Goal: Transaction & Acquisition: Purchase product/service

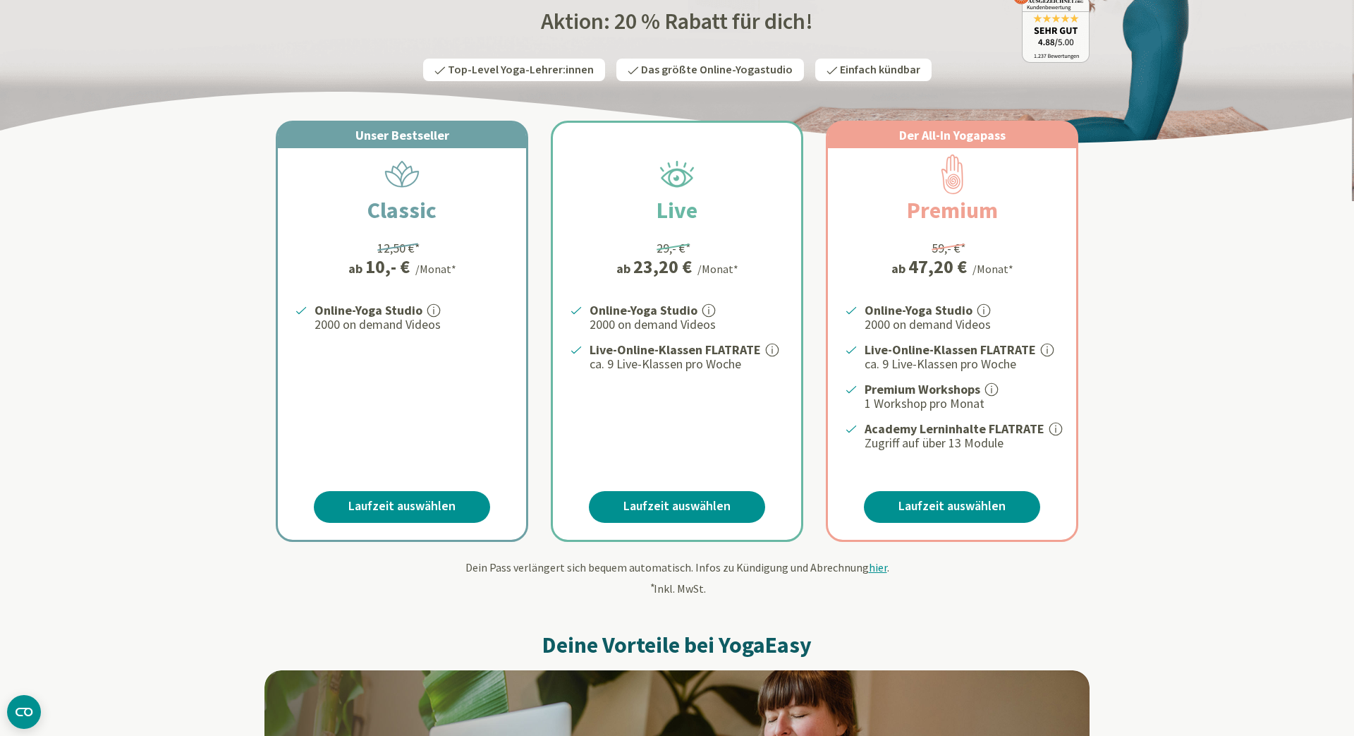
scroll to position [193, 0]
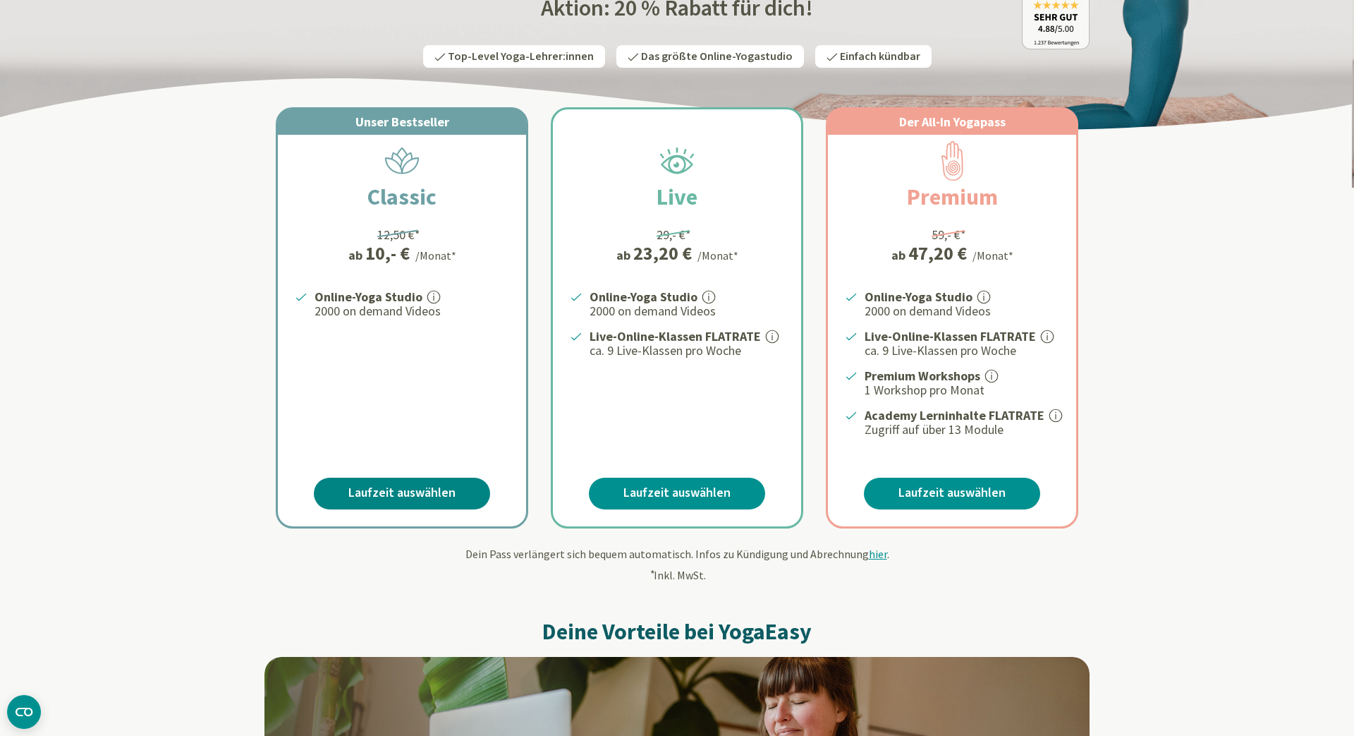
click at [398, 491] on link "Laufzeit auswählen" at bounding box center [402, 493] width 176 height 32
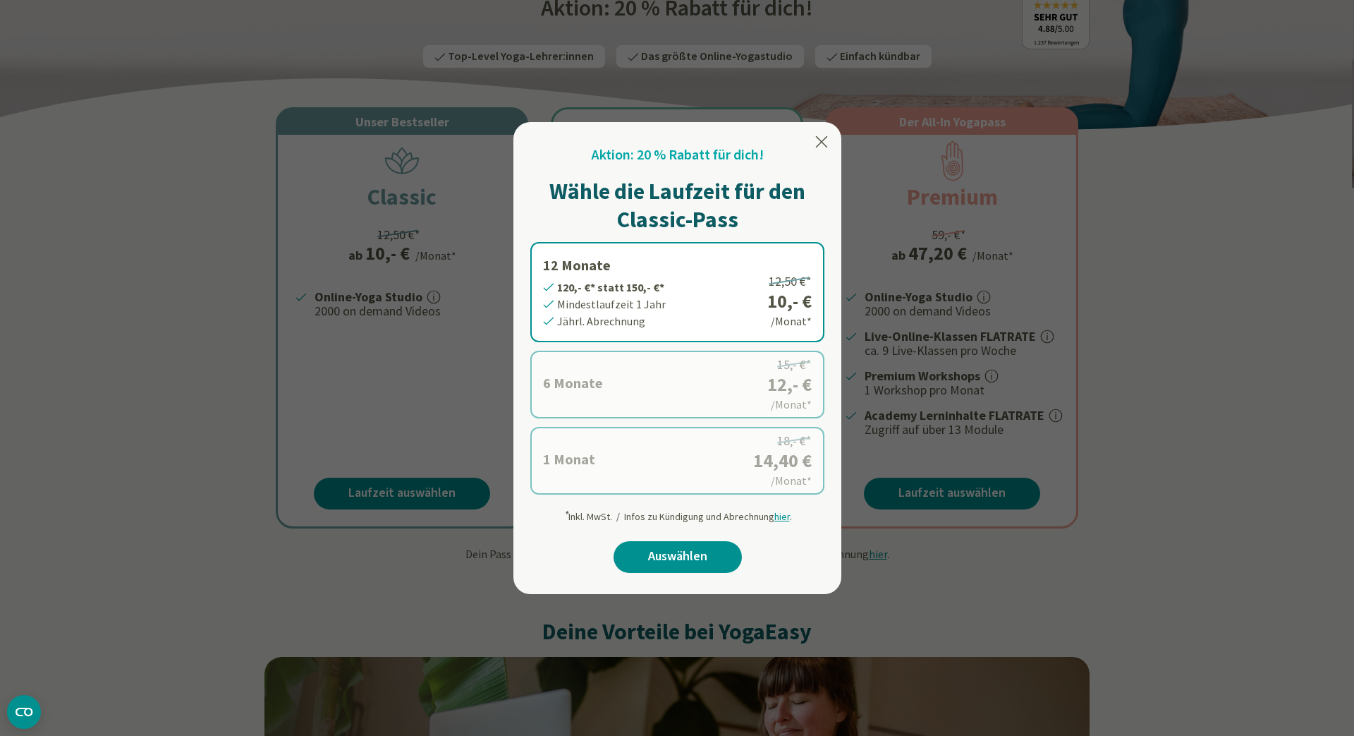
click at [692, 391] on label "6 Monate 72,- €* statt 90,- €* Mindestlaufzeit 6 Monate [GEOGRAPHIC_DATA]. Abre…" at bounding box center [677, 385] width 294 height 68
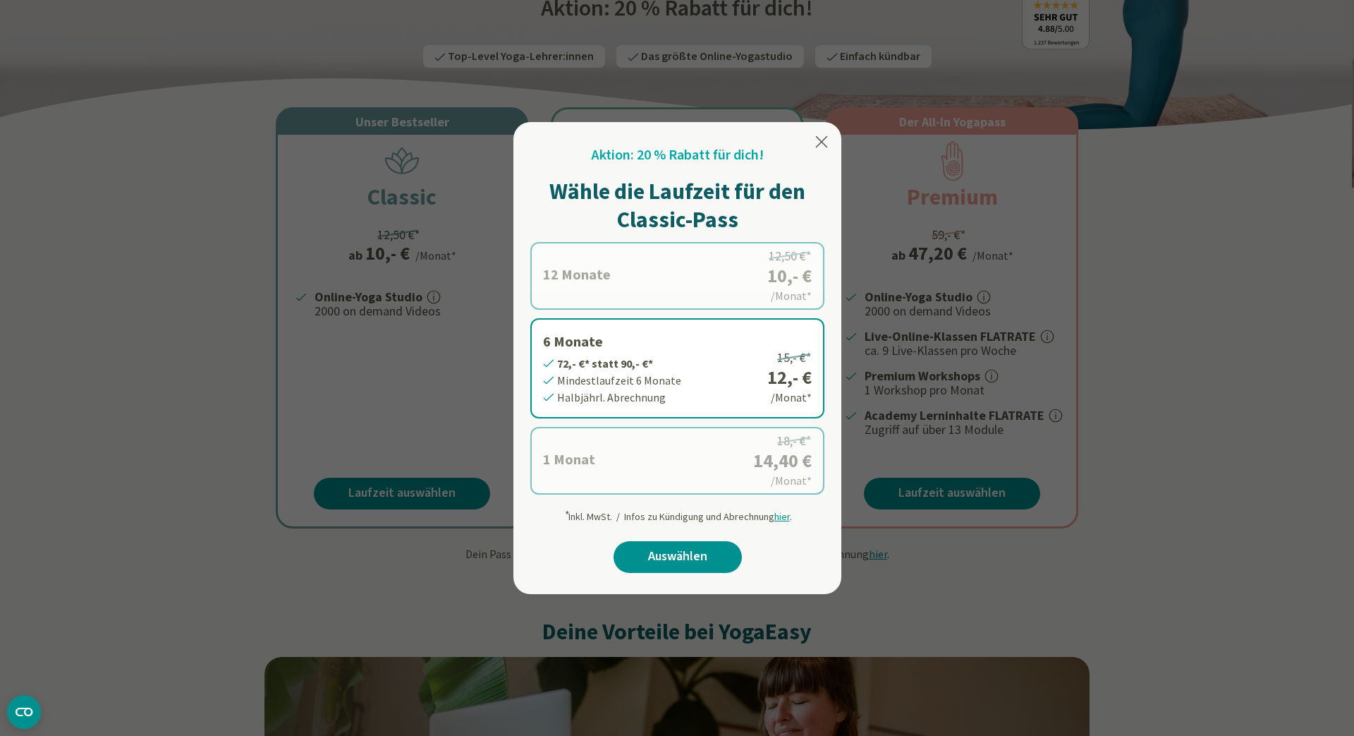
click at [1269, 554] on div at bounding box center [677, 368] width 1354 height 736
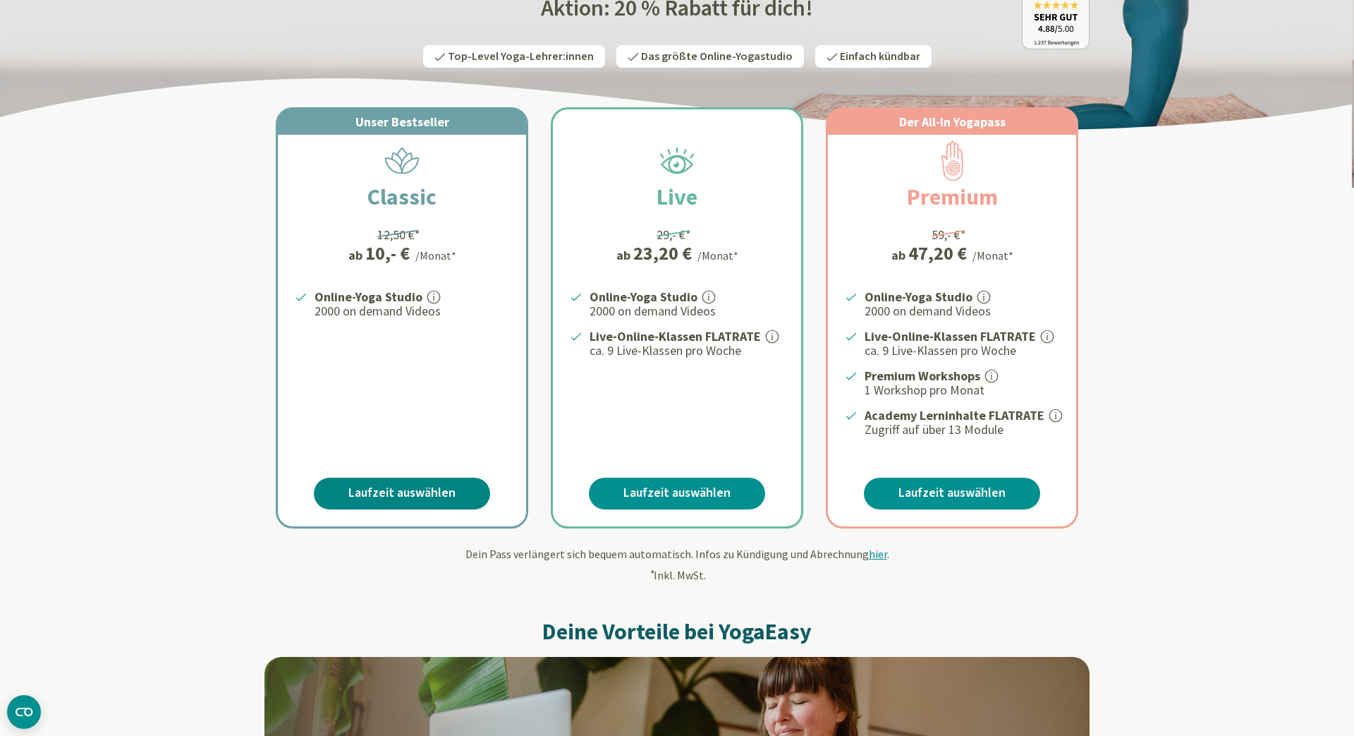
click at [422, 494] on link "Laufzeit auswählen" at bounding box center [402, 493] width 176 height 32
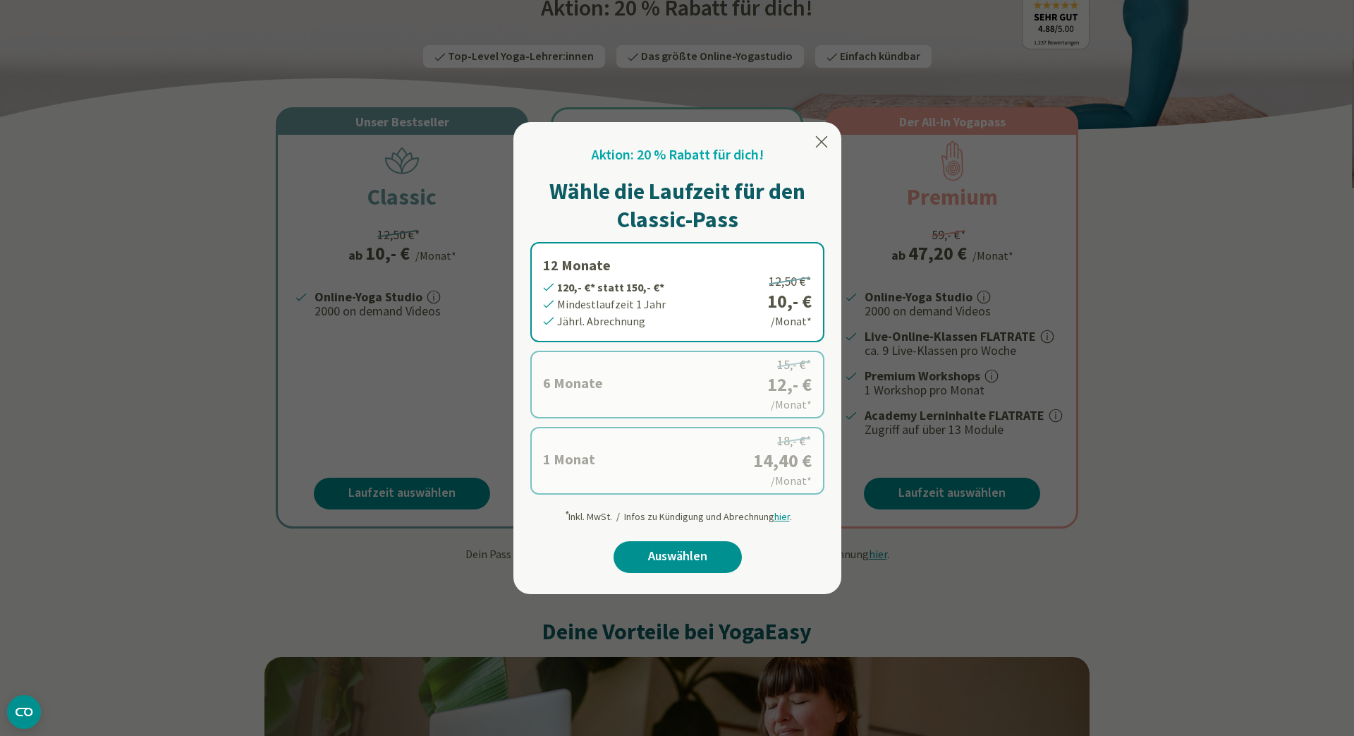
click at [640, 382] on label "6 Monate 72,- €* statt 90,- €* Mindestlaufzeit 6 Monate [GEOGRAPHIC_DATA]. Abre…" at bounding box center [677, 385] width 294 height 68
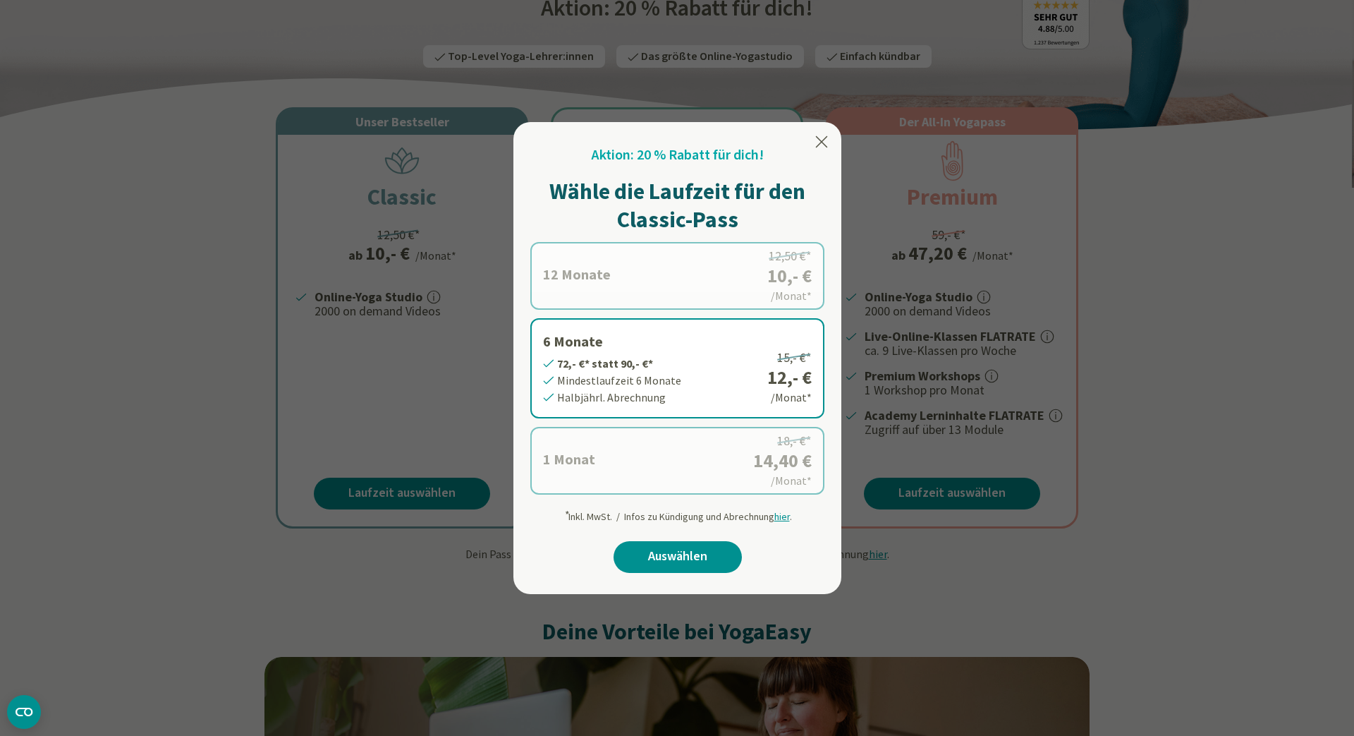
click at [820, 144] on icon at bounding box center [822, 141] width 12 height 11
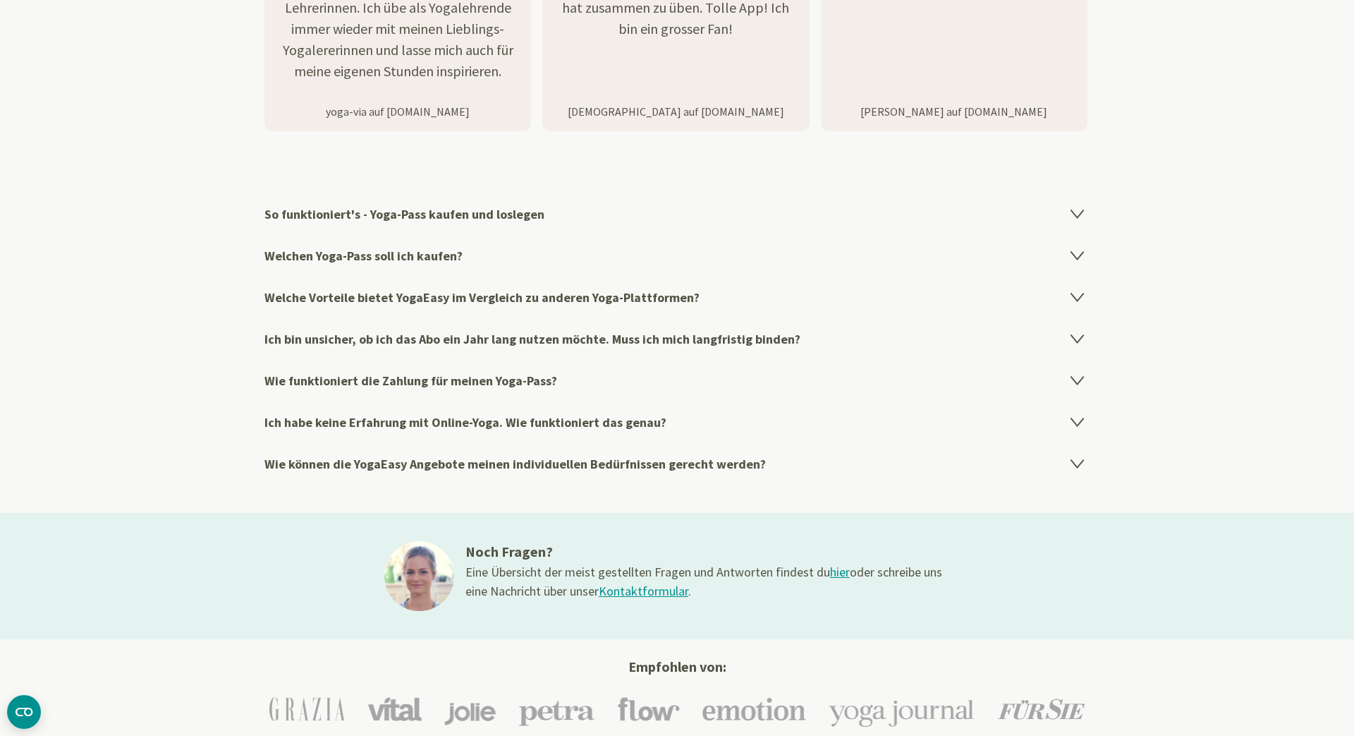
scroll to position [2219, 0]
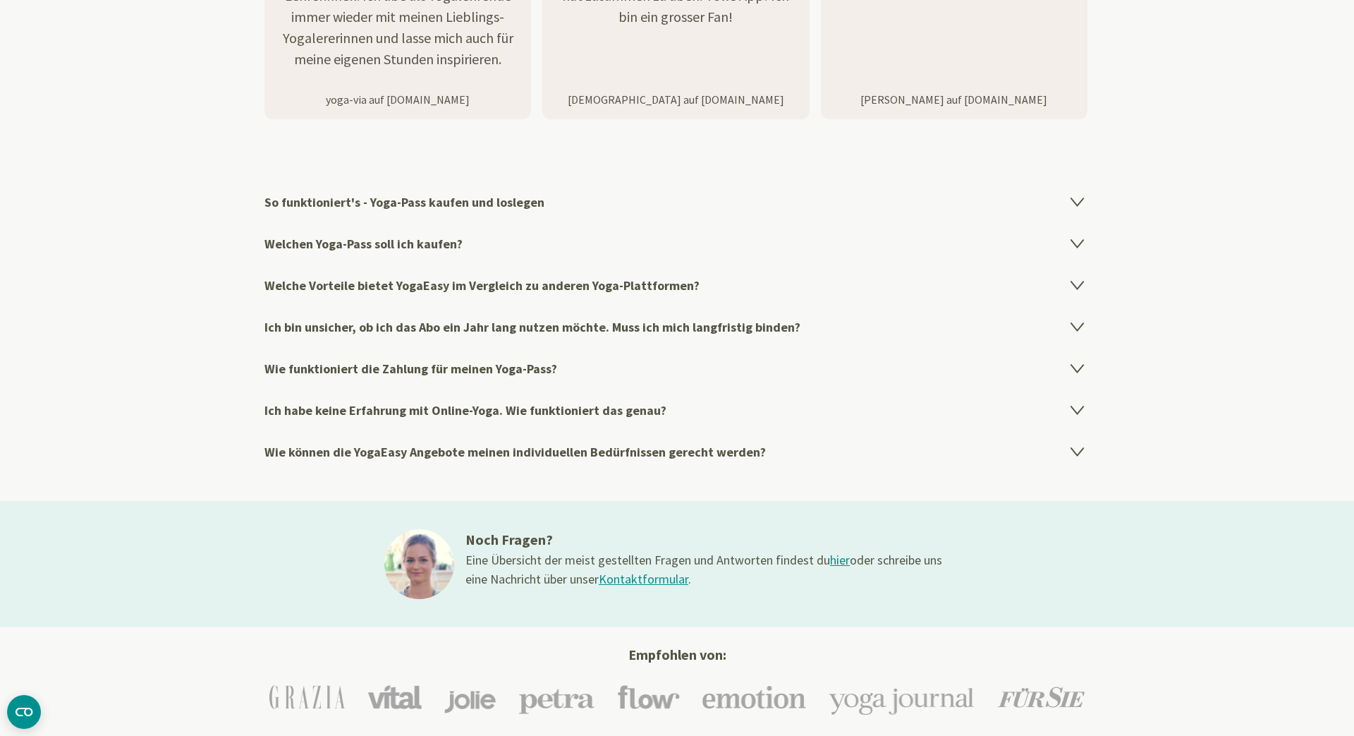
click at [413, 317] on h4 "Ich bin unsicher, ob ich das Abo ein Jahr lang nutzen möchte. Muss ich mich lan…" at bounding box center [676, 327] width 825 height 42
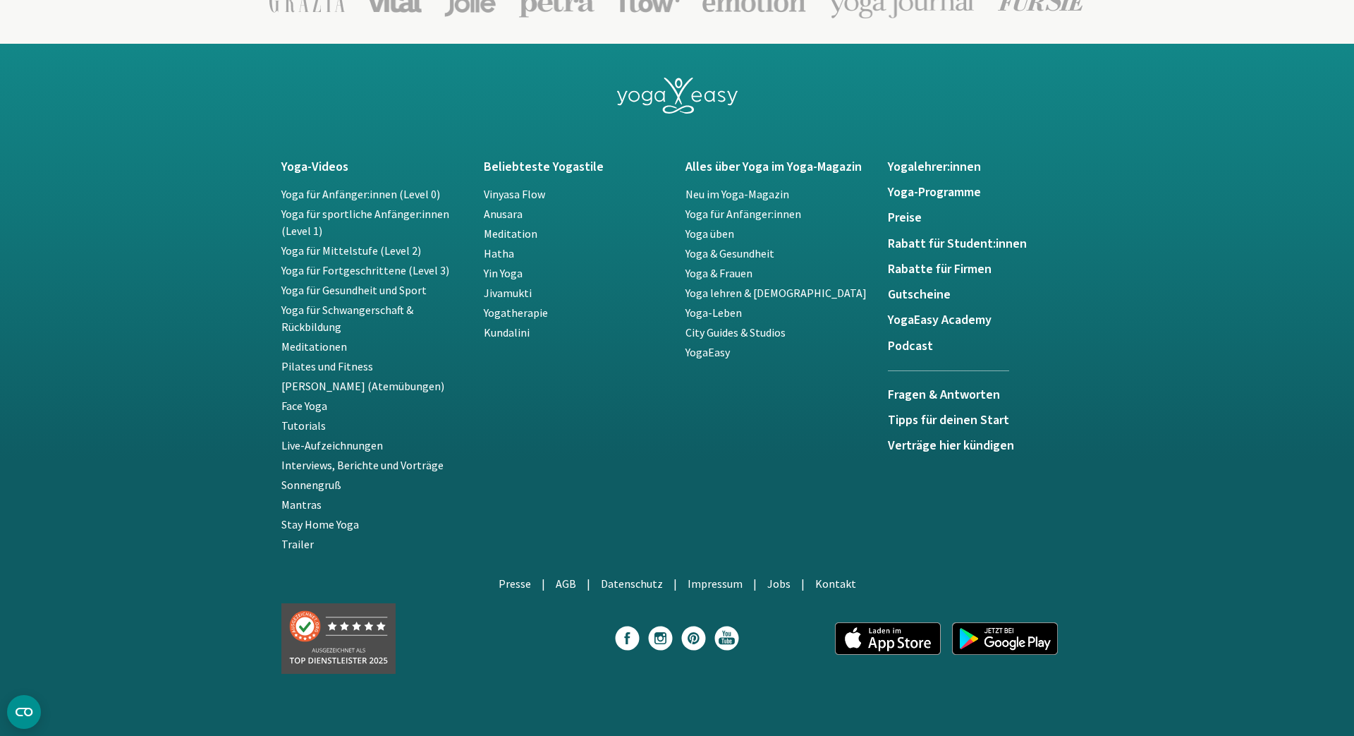
scroll to position [3086, 0]
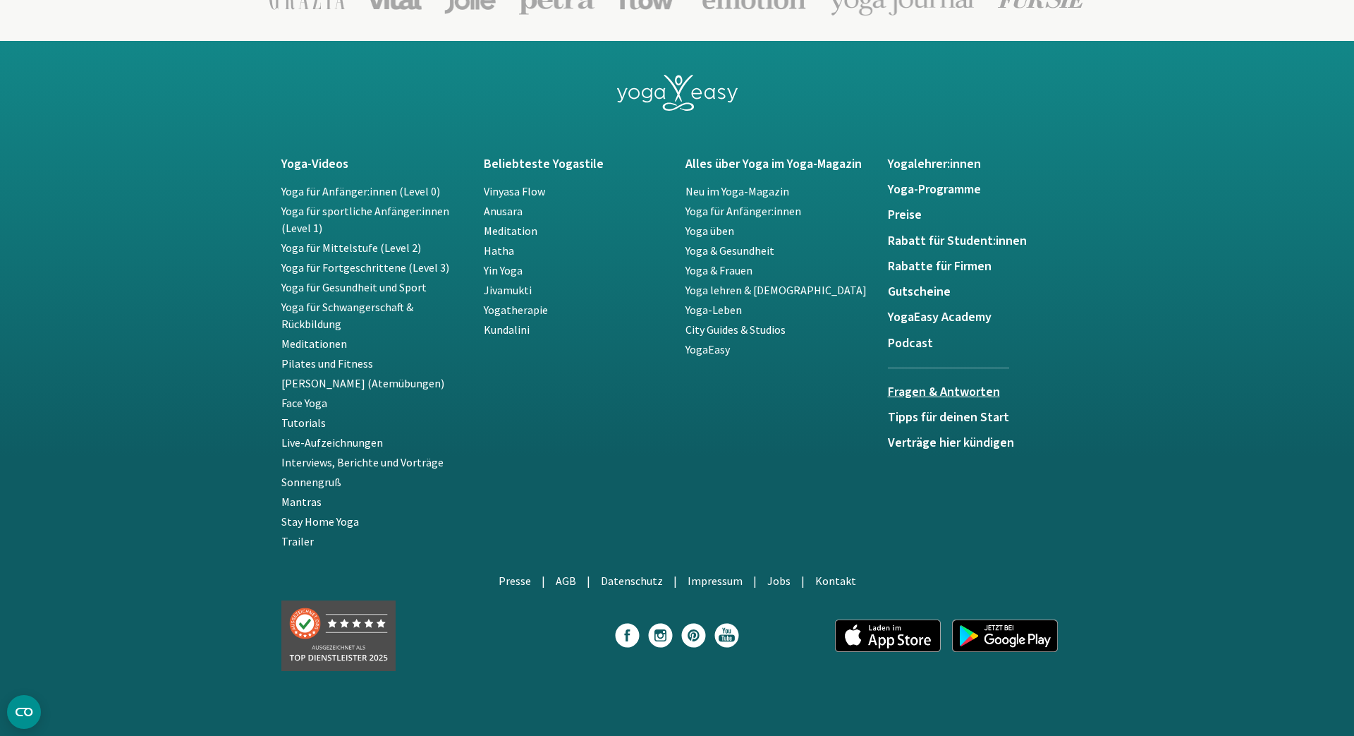
click at [903, 392] on h5 "Fragen & Antworten" at bounding box center [948, 392] width 121 height 14
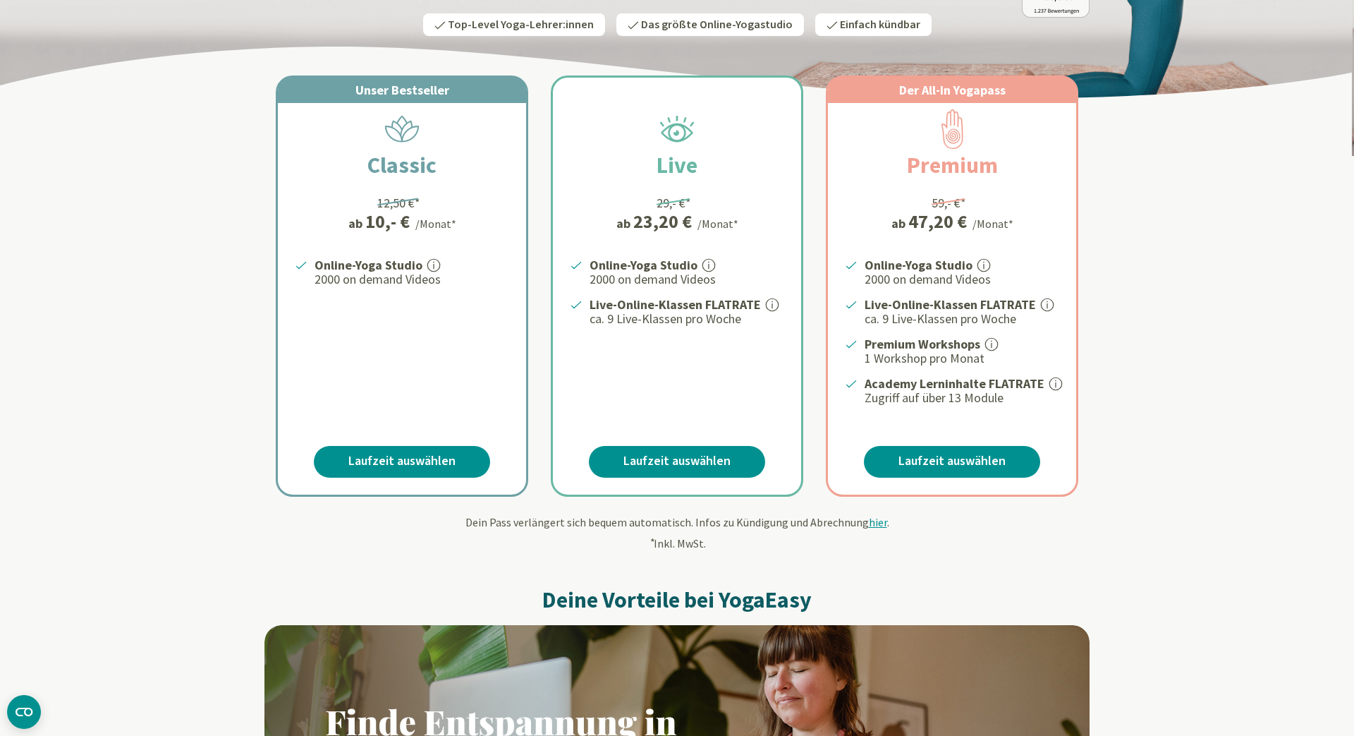
scroll to position [0, 0]
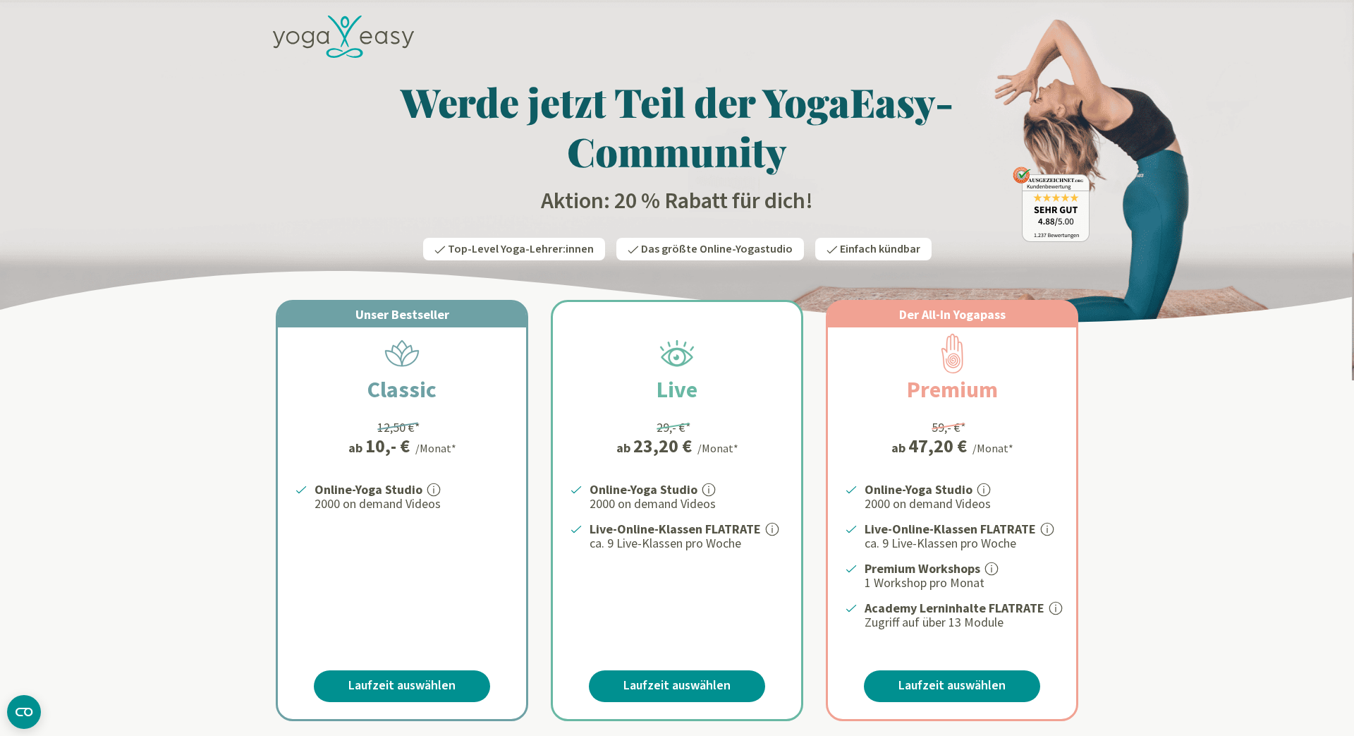
click at [321, 39] on icon at bounding box center [343, 37] width 141 height 43
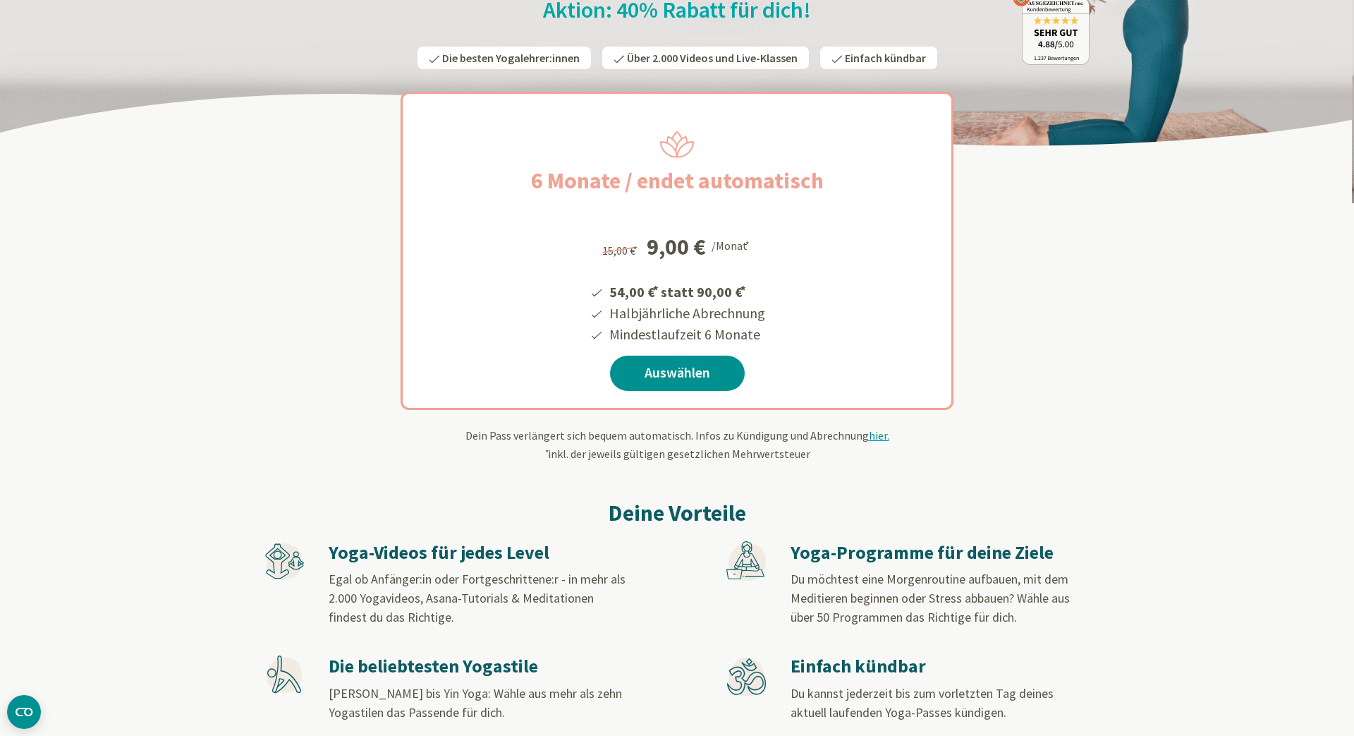
scroll to position [193, 0]
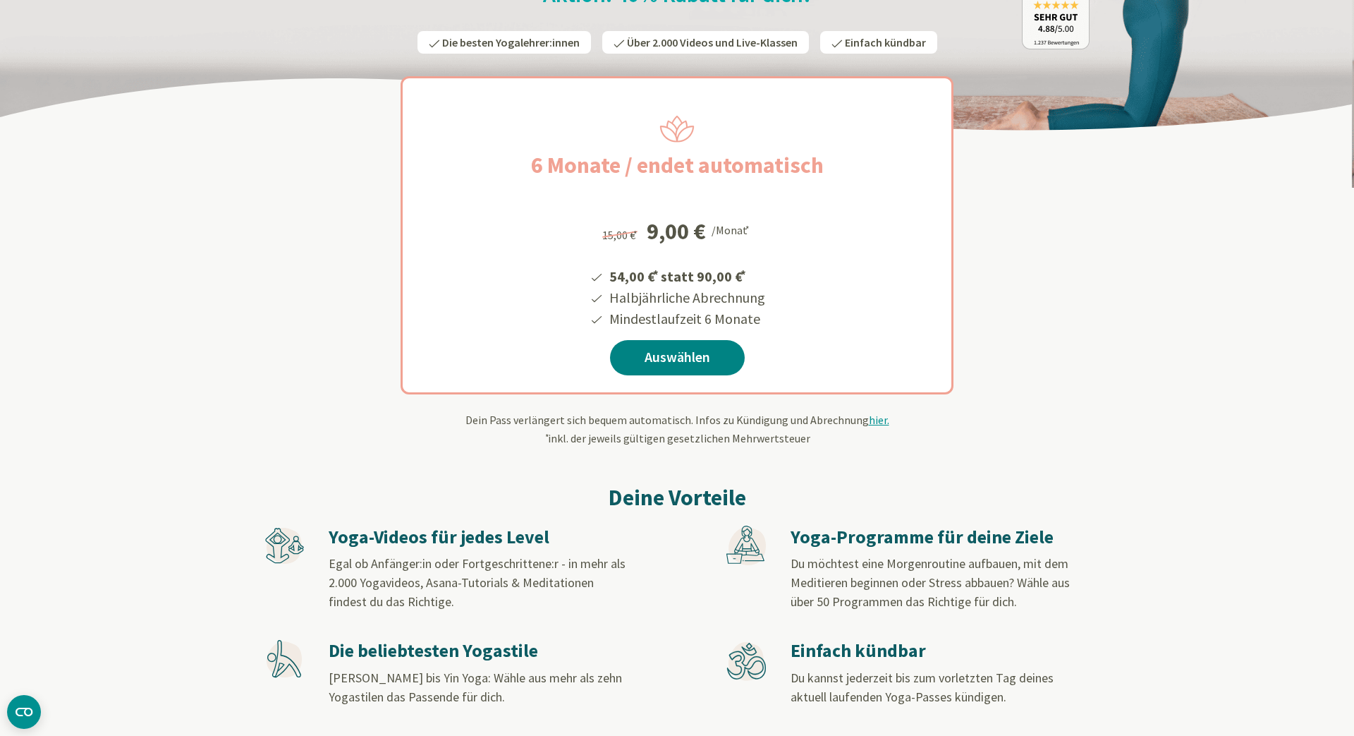
click at [699, 354] on link "Auswählen" at bounding box center [677, 357] width 135 height 35
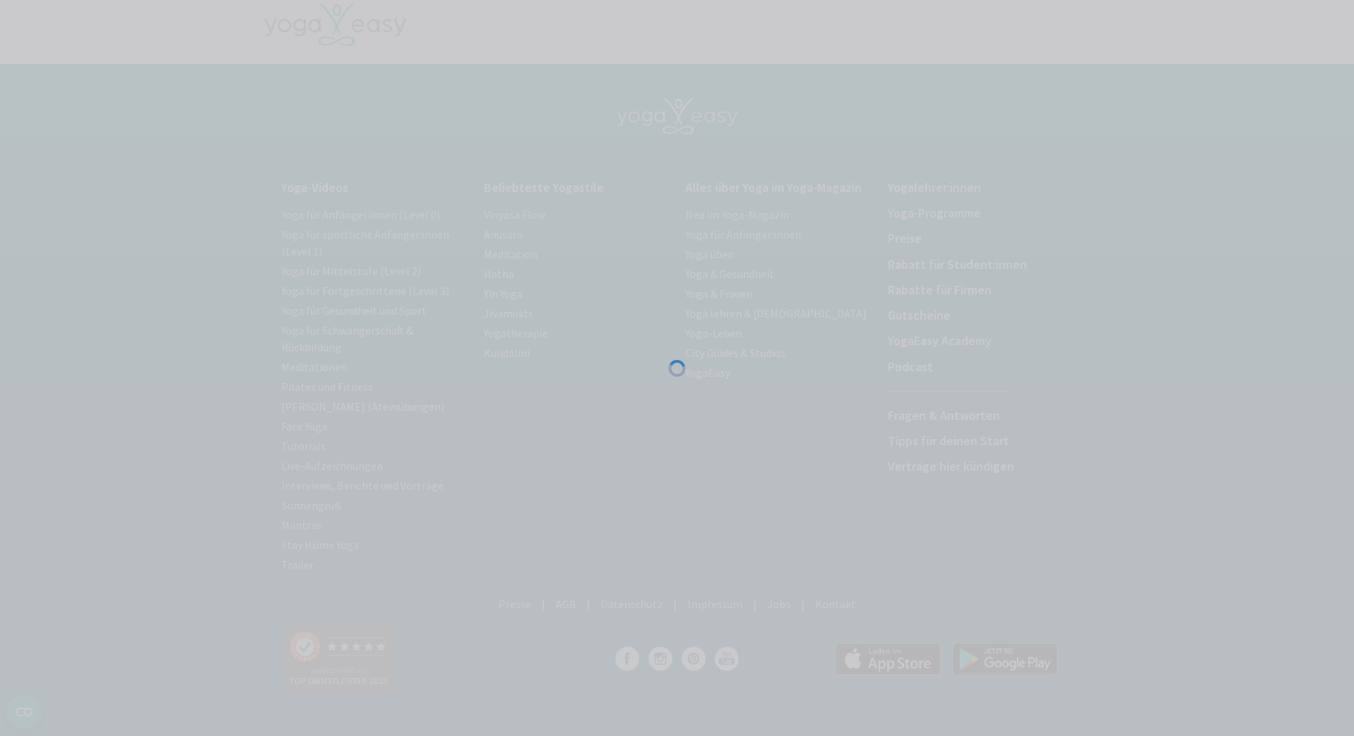
scroll to position [42, 0]
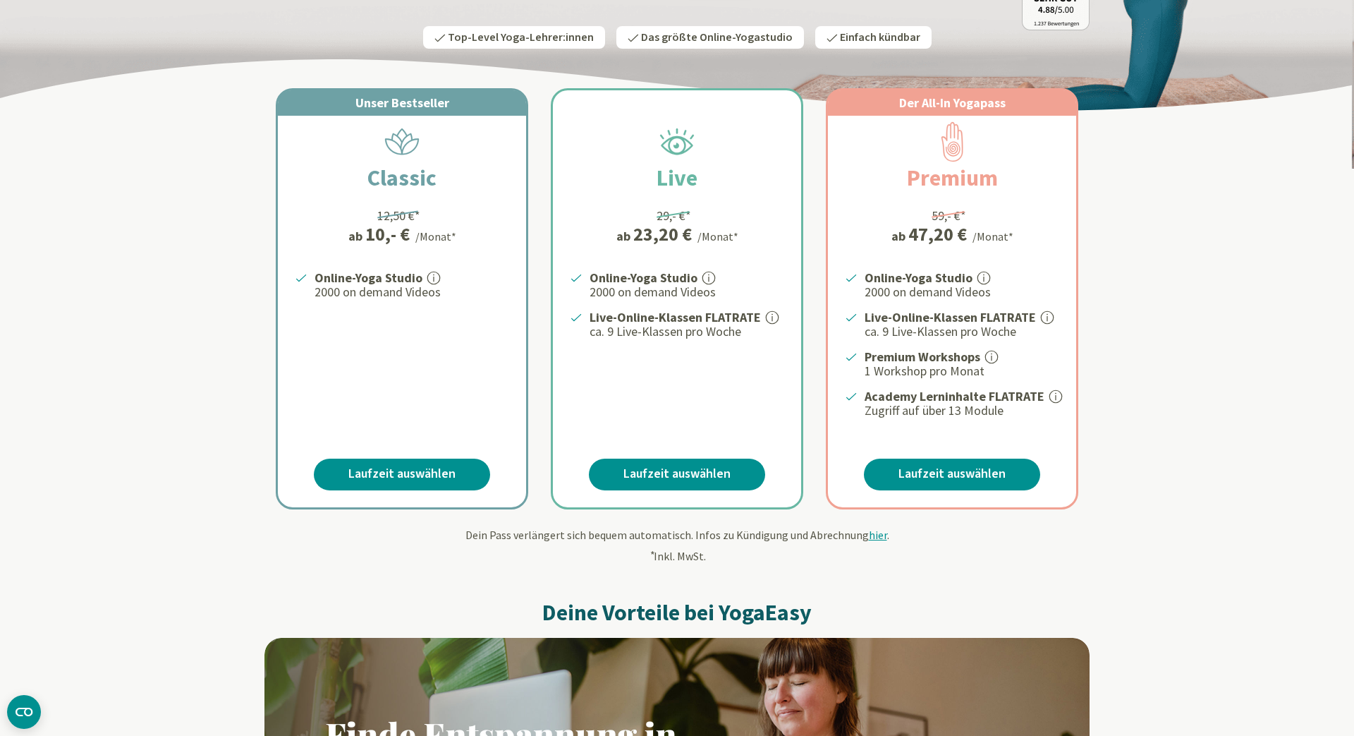
scroll to position [225, 0]
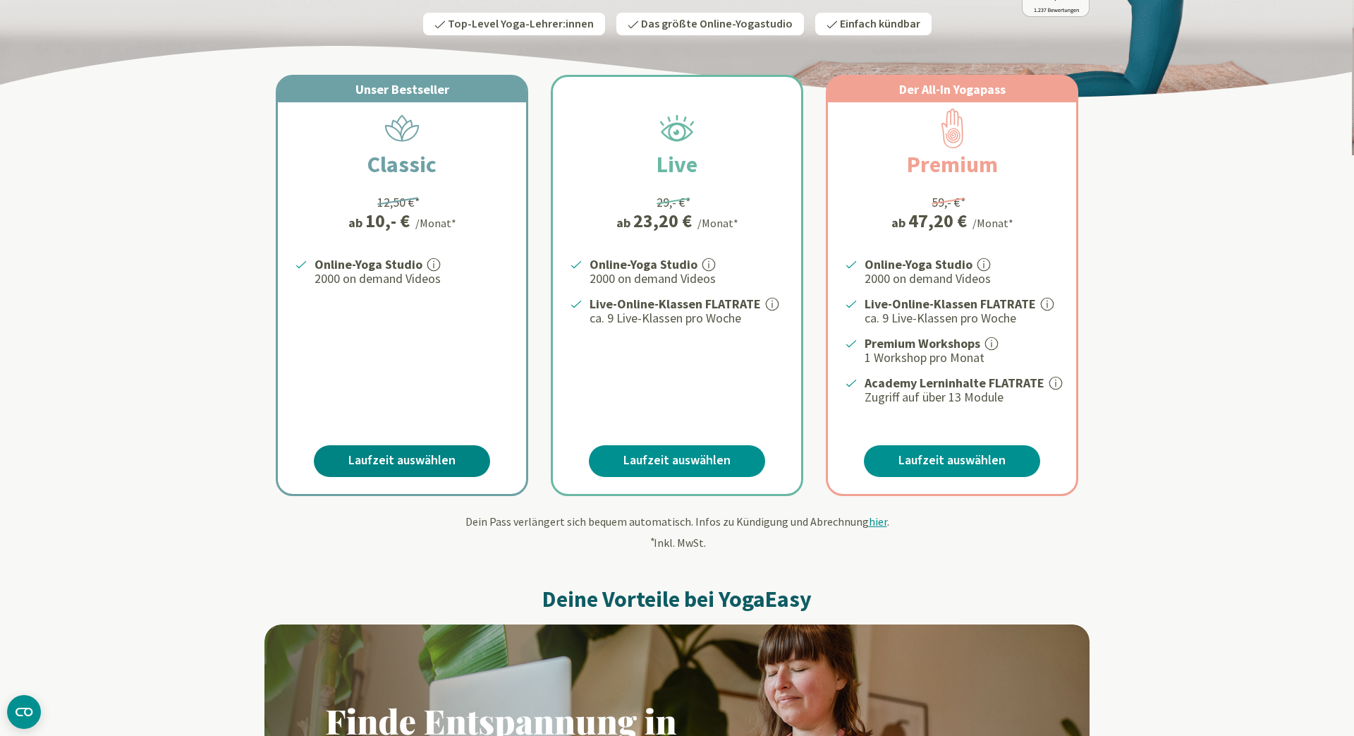
click at [410, 461] on link "Laufzeit auswählen" at bounding box center [402, 461] width 176 height 32
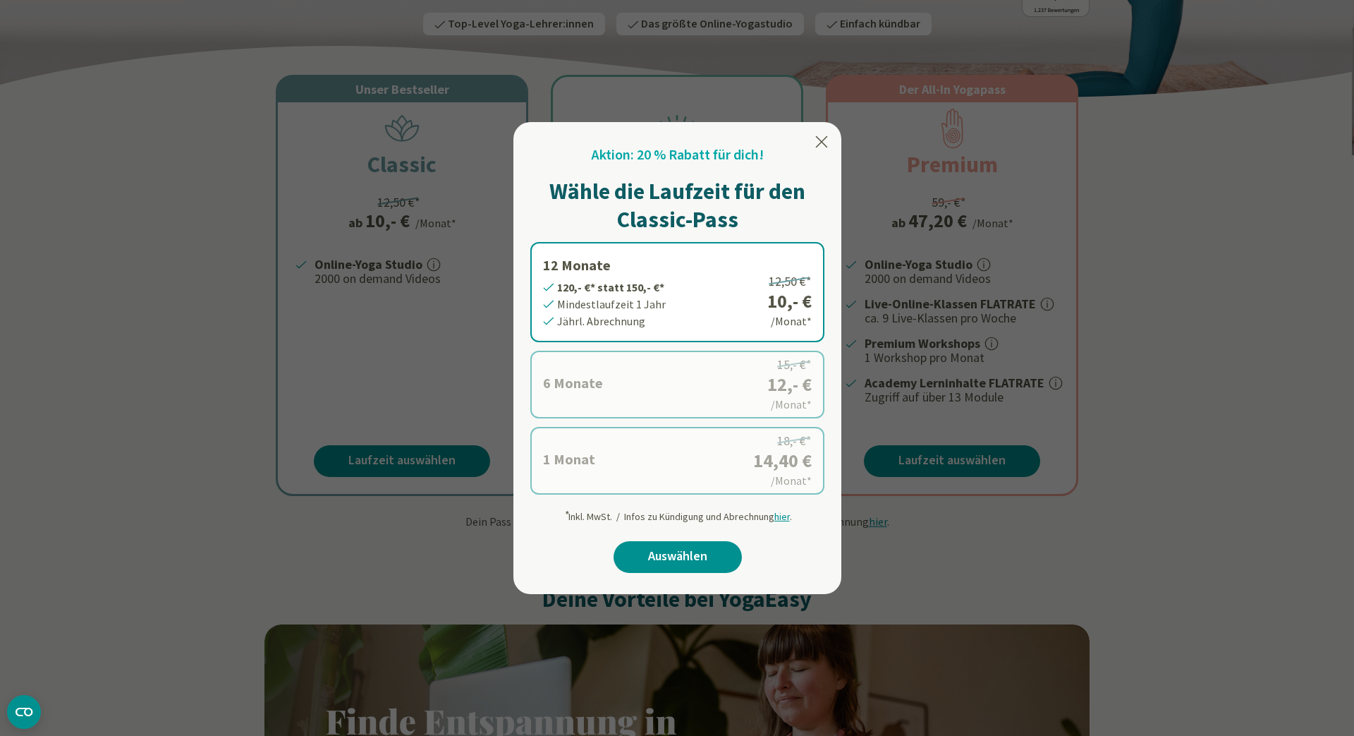
click at [662, 394] on label "6 Monate 72,- €* statt 90,- €* Mindestlaufzeit 6 Monate [GEOGRAPHIC_DATA]. Abre…" at bounding box center [677, 385] width 294 height 68
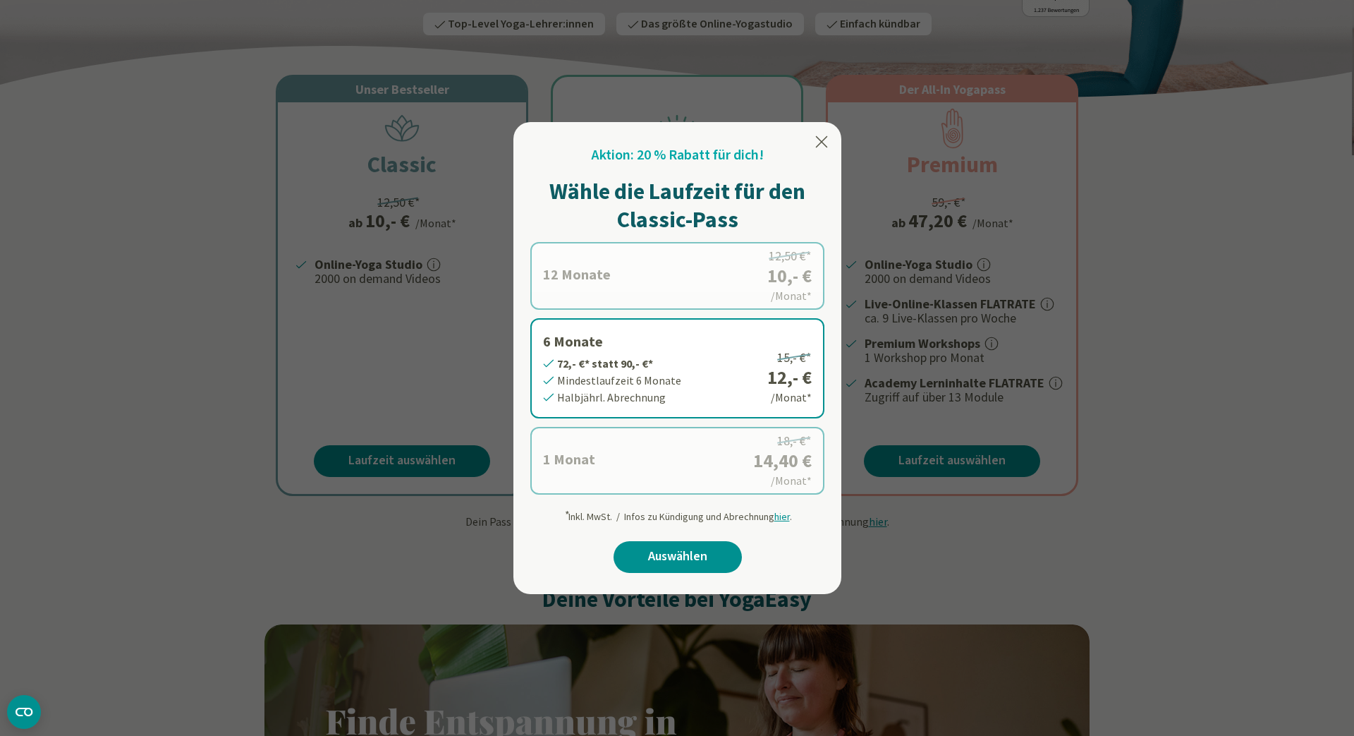
click at [822, 142] on icon at bounding box center [822, 141] width 12 height 11
